Goal: Find specific page/section: Find specific page/section

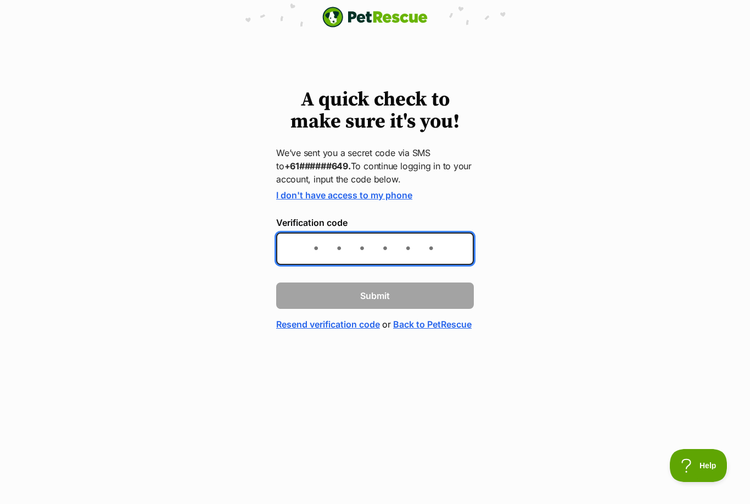
click at [304, 246] on input "Verification code" at bounding box center [375, 248] width 198 height 32
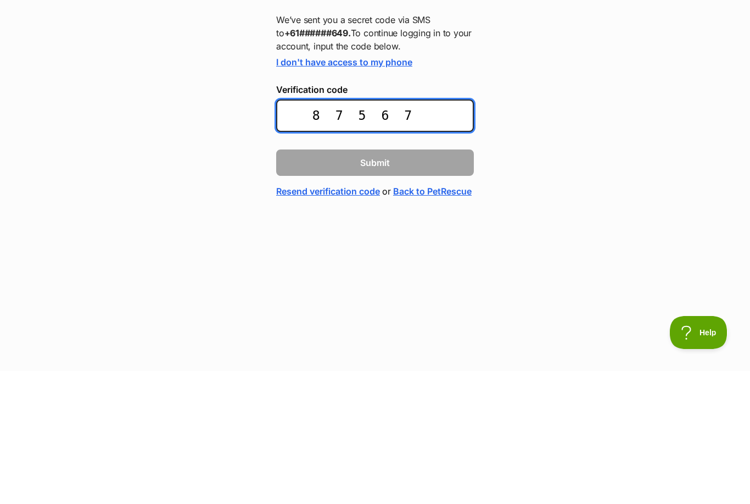
type input "875671"
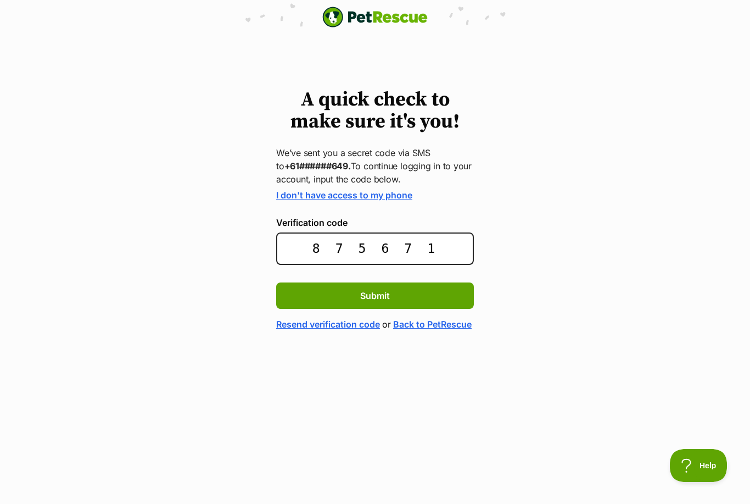
click at [396, 295] on button "Submit" at bounding box center [375, 295] width 198 height 26
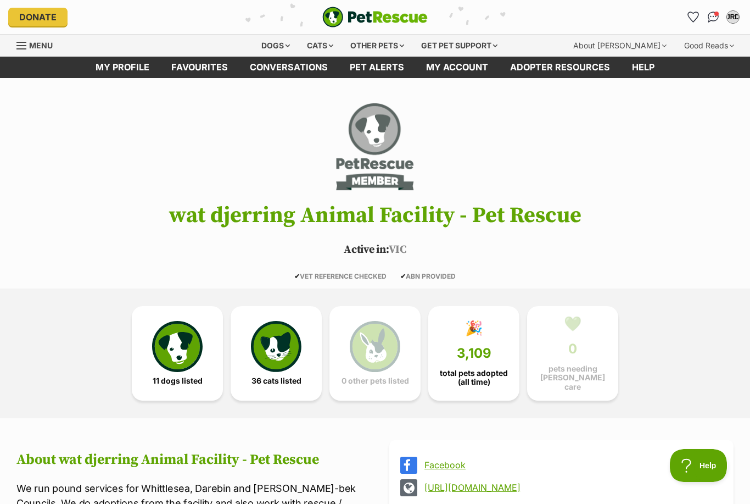
click at [169, 346] on img at bounding box center [177, 346] width 51 height 51
